Goal: Browse casually

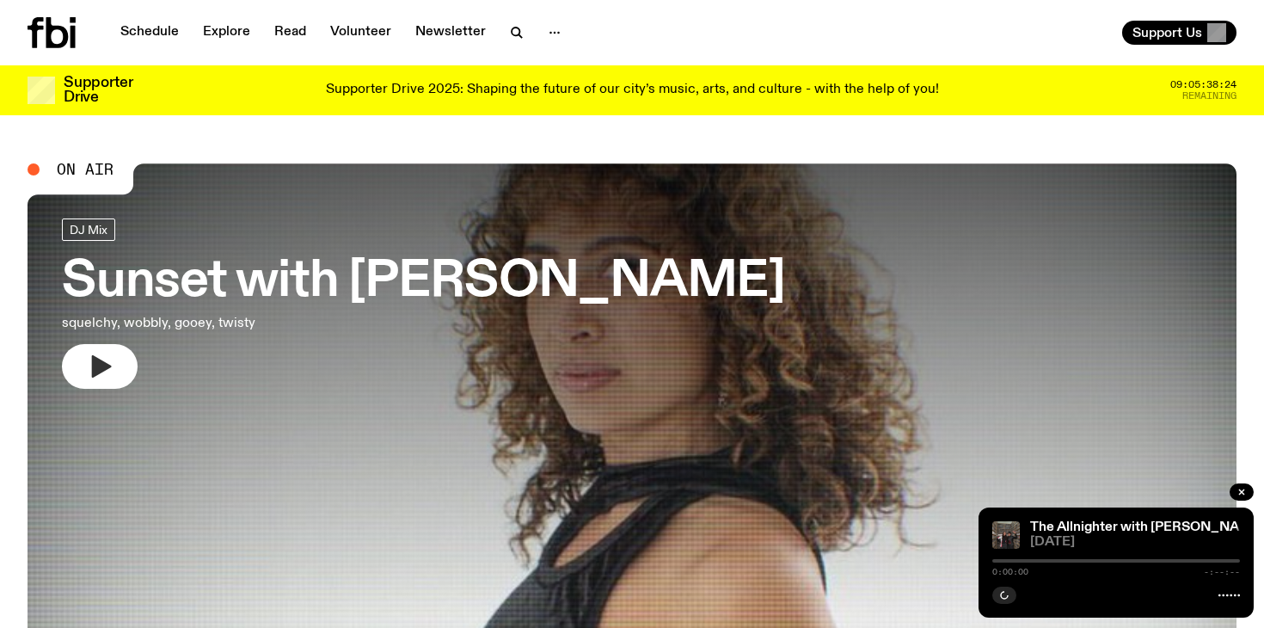
click at [79, 365] on button "button" at bounding box center [100, 366] width 76 height 45
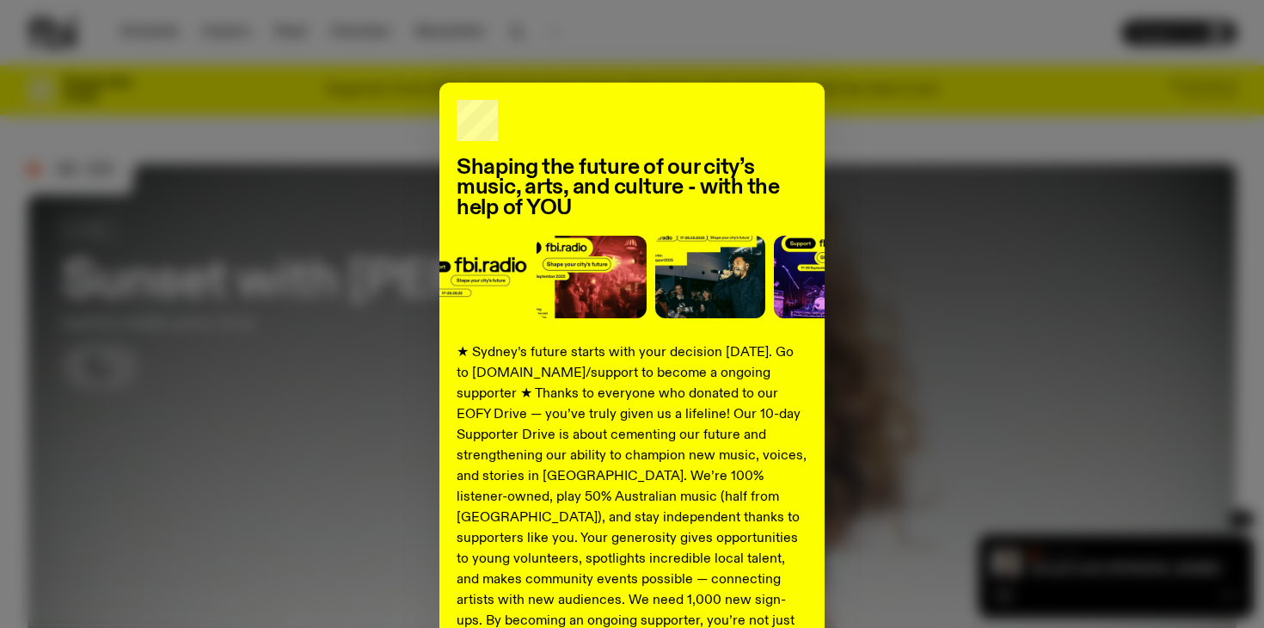
scroll to position [223, 0]
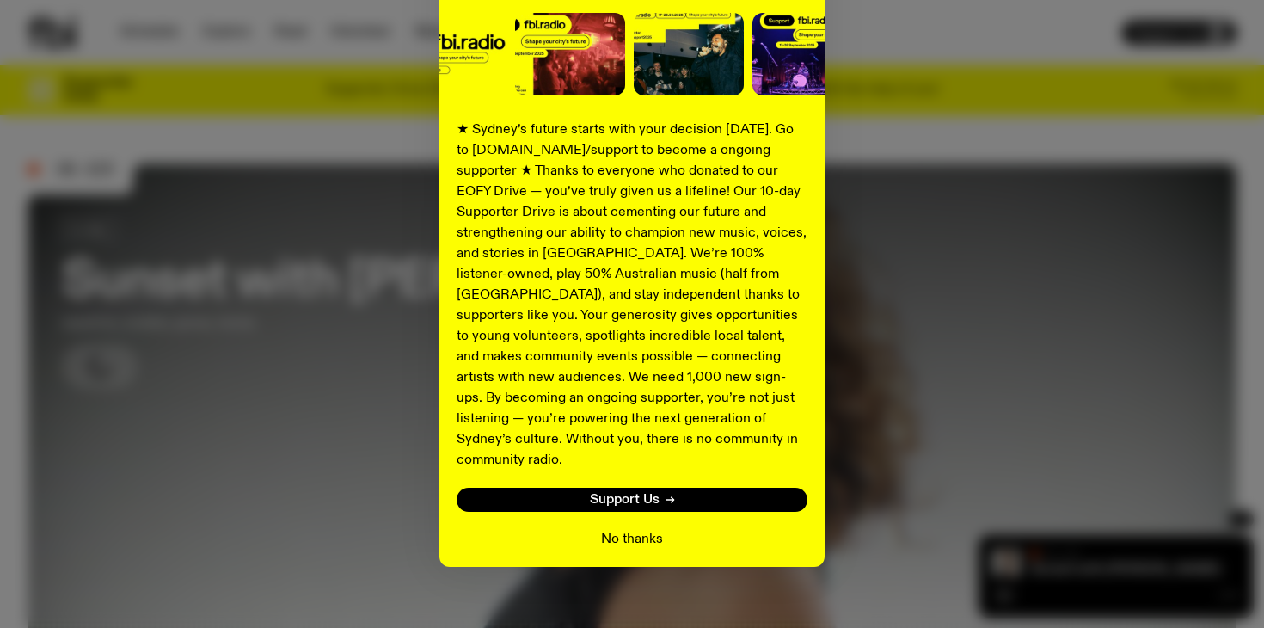
click at [629, 529] on button "No thanks" at bounding box center [632, 539] width 62 height 21
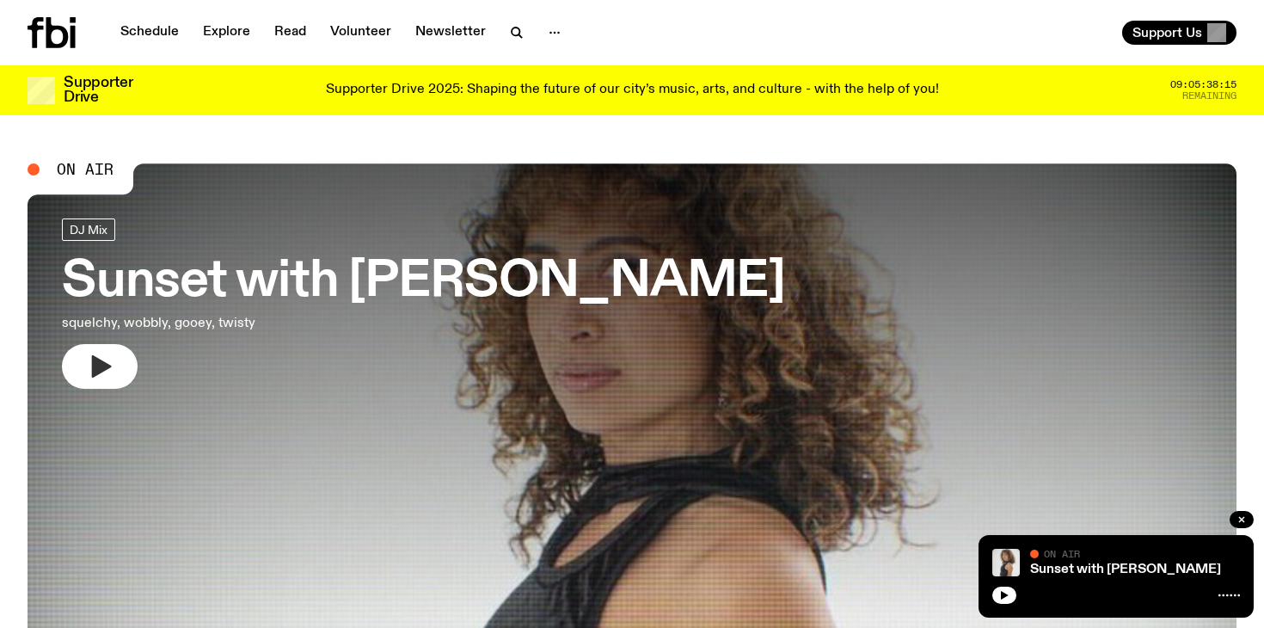
click at [131, 362] on button "button" at bounding box center [100, 366] width 76 height 45
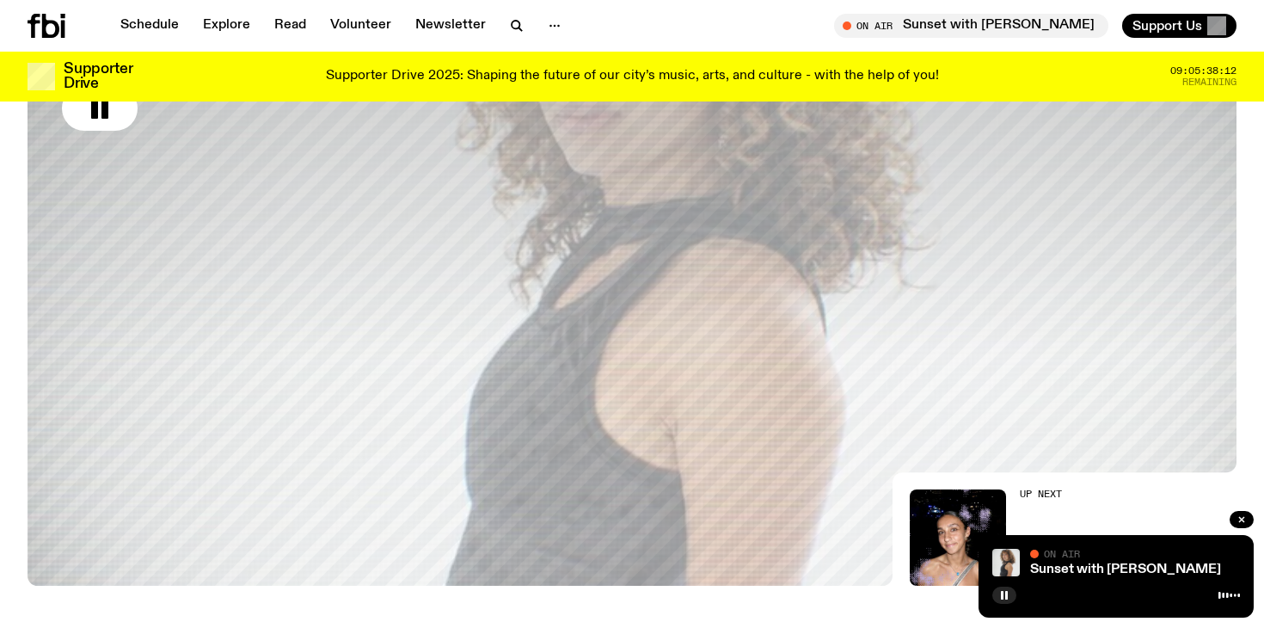
scroll to position [243, 0]
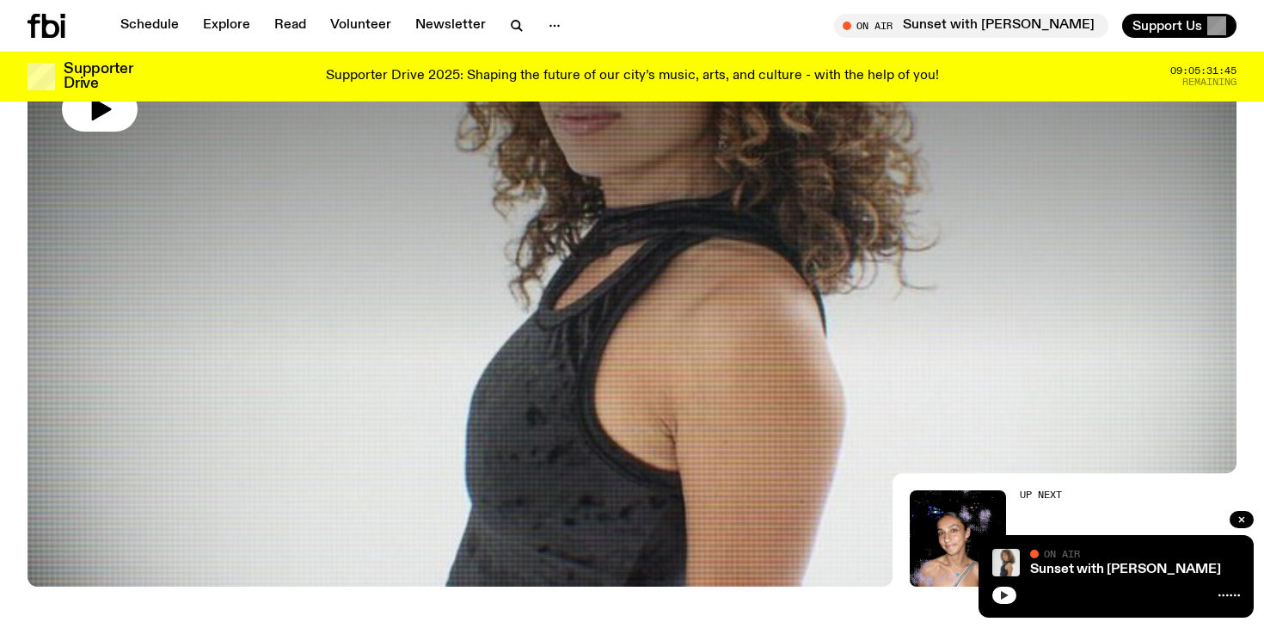
click at [1003, 596] on icon "button" at bounding box center [1005, 595] width 8 height 9
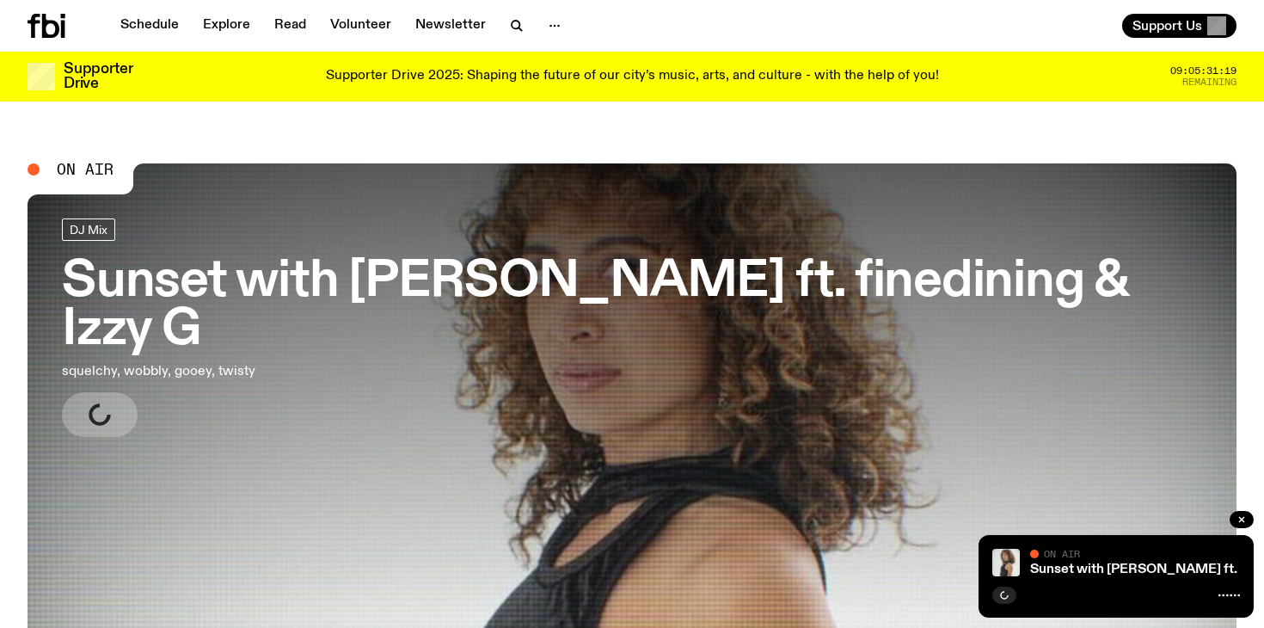
scroll to position [50, 0]
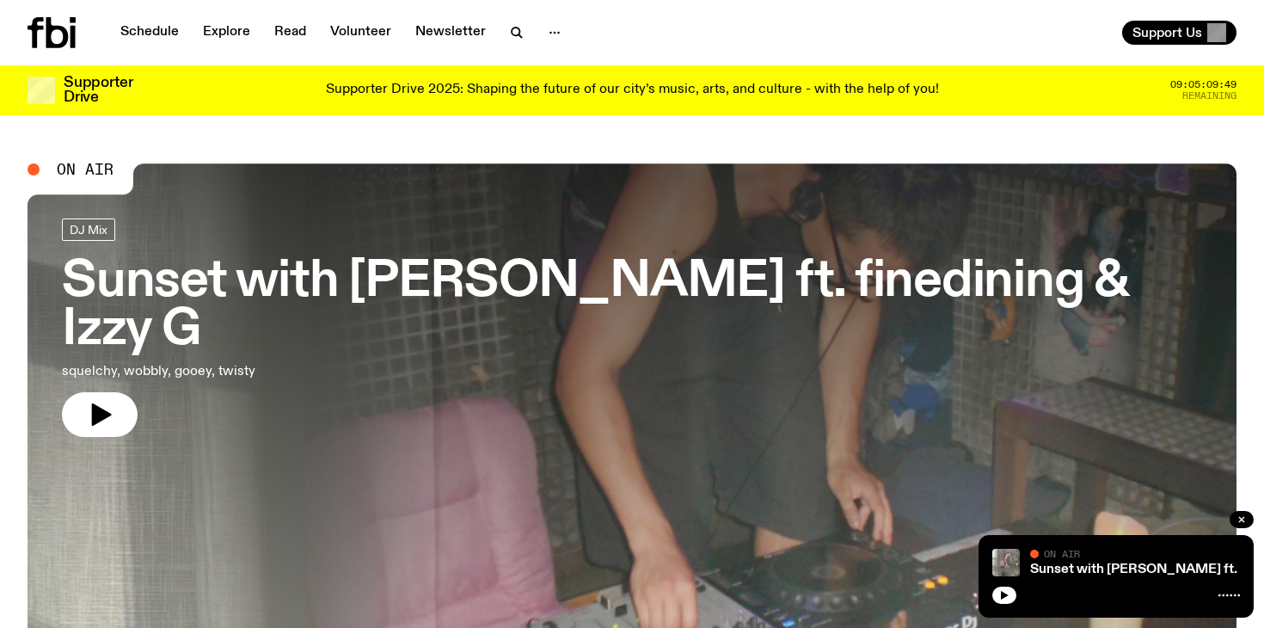
scroll to position [50, 0]
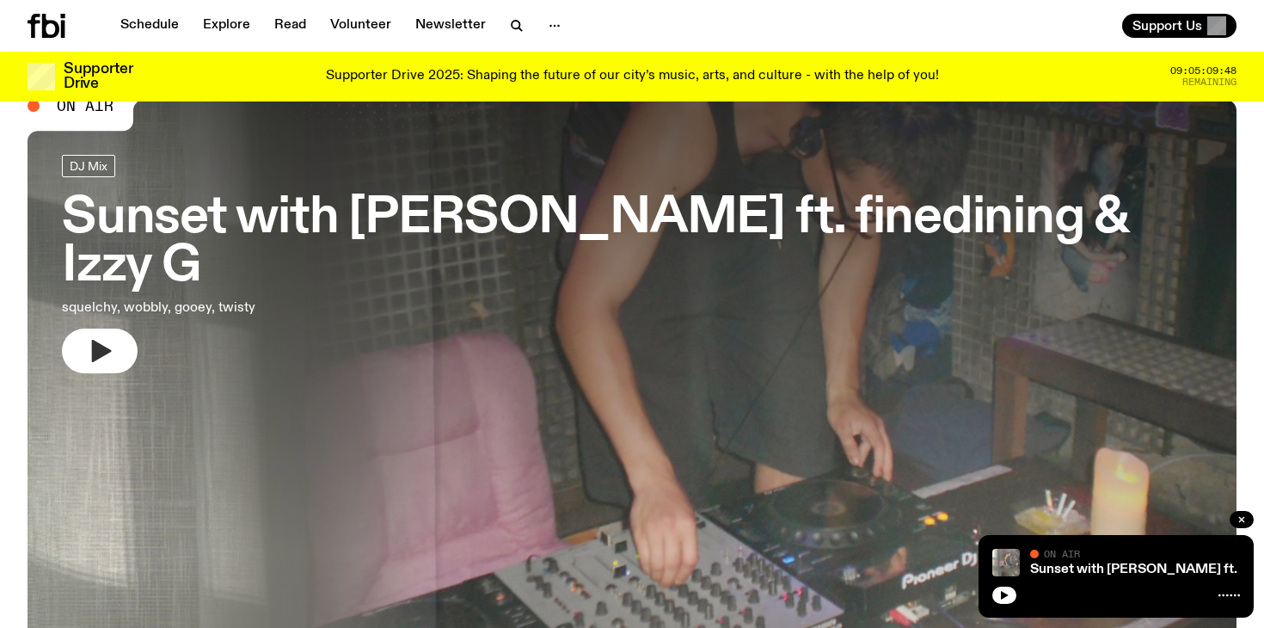
click at [111, 337] on icon "button" at bounding box center [100, 351] width 28 height 28
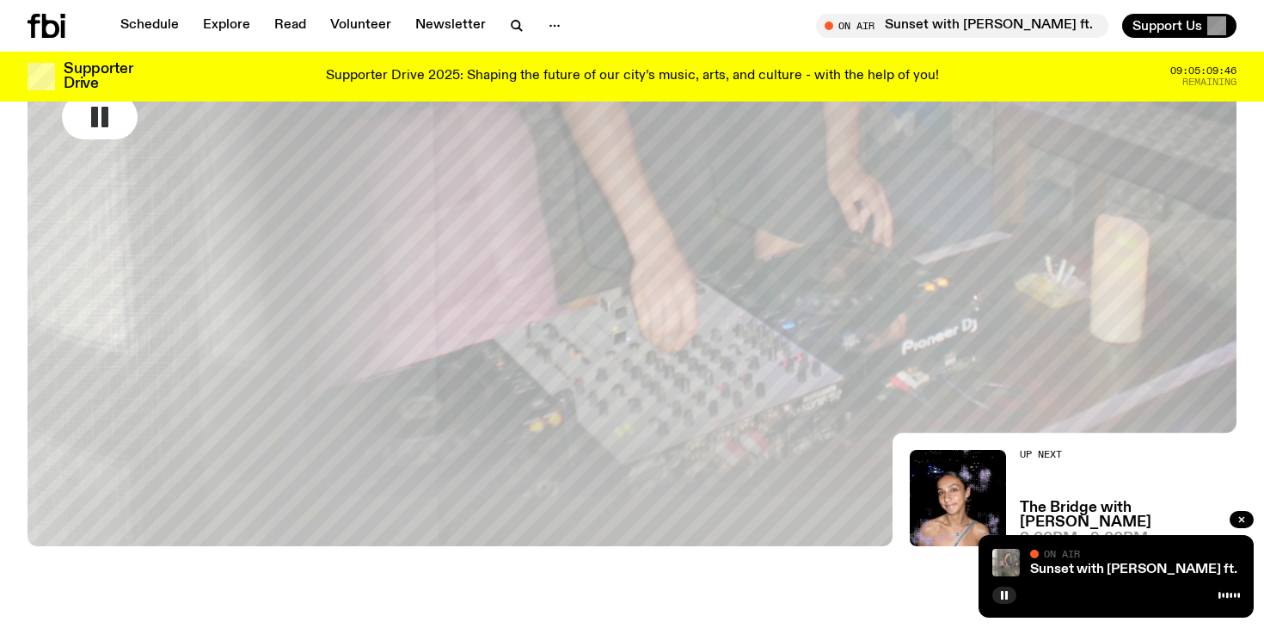
scroll to position [402, 0]
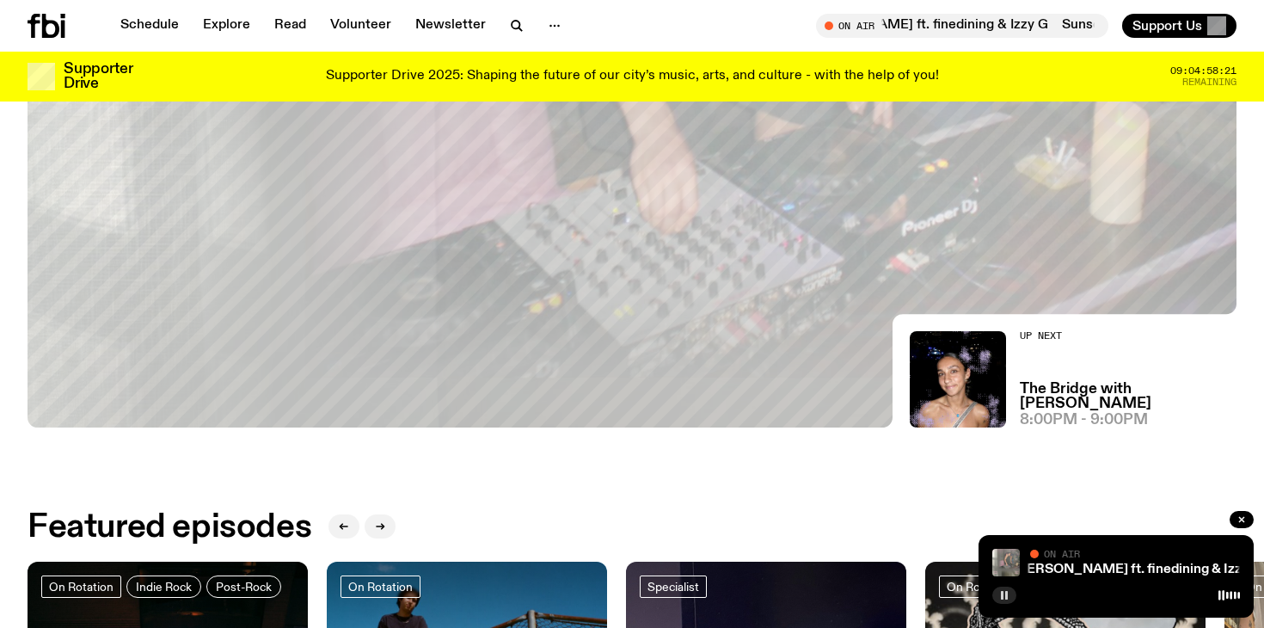
click at [1004, 591] on icon "button" at bounding box center [1004, 595] width 10 height 10
